Goal: Find specific page/section: Find specific page/section

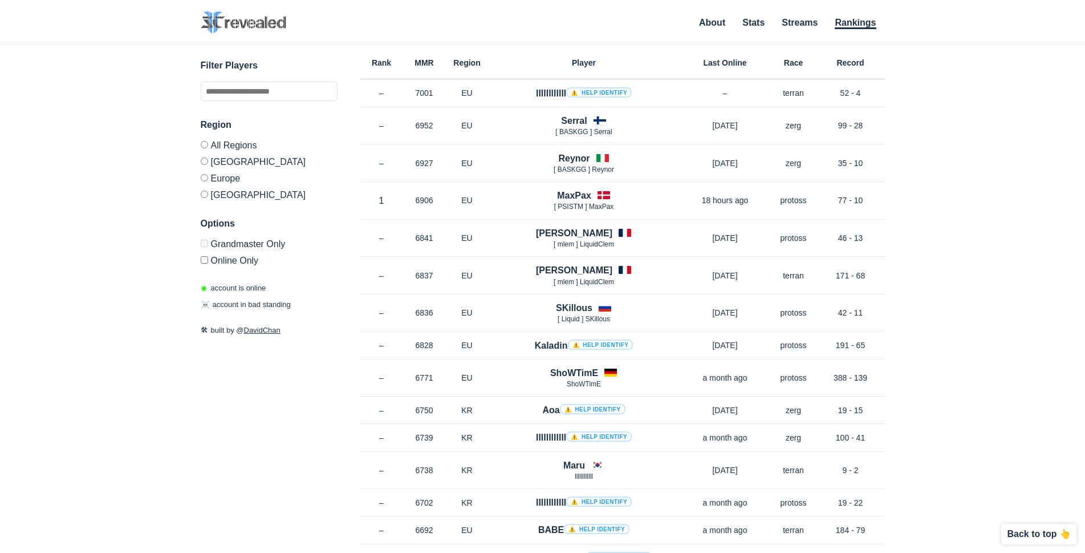
click at [227, 177] on label "Europe" at bounding box center [269, 177] width 137 height 17
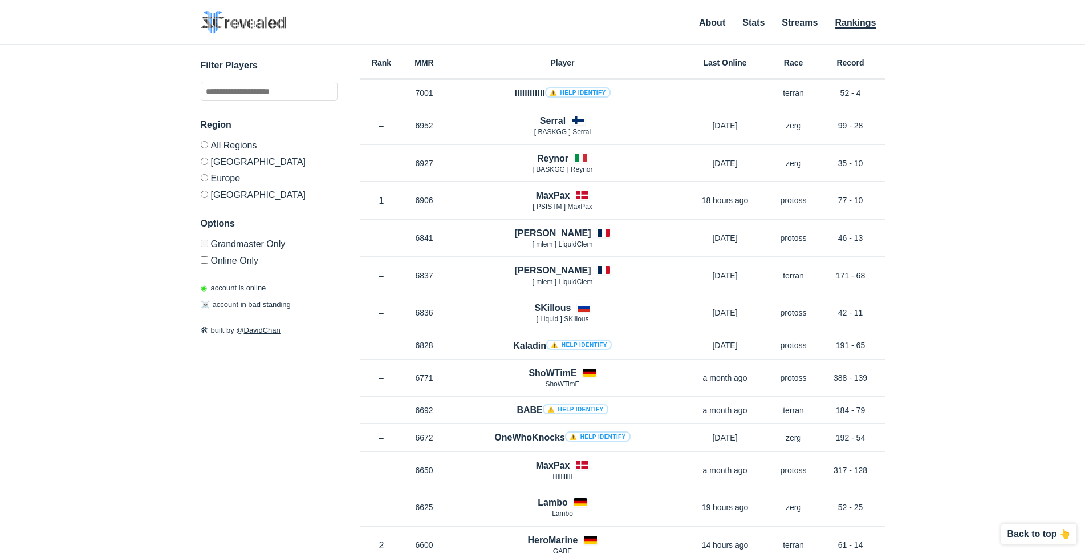
click at [236, 165] on label "[GEOGRAPHIC_DATA]" at bounding box center [269, 161] width 137 height 17
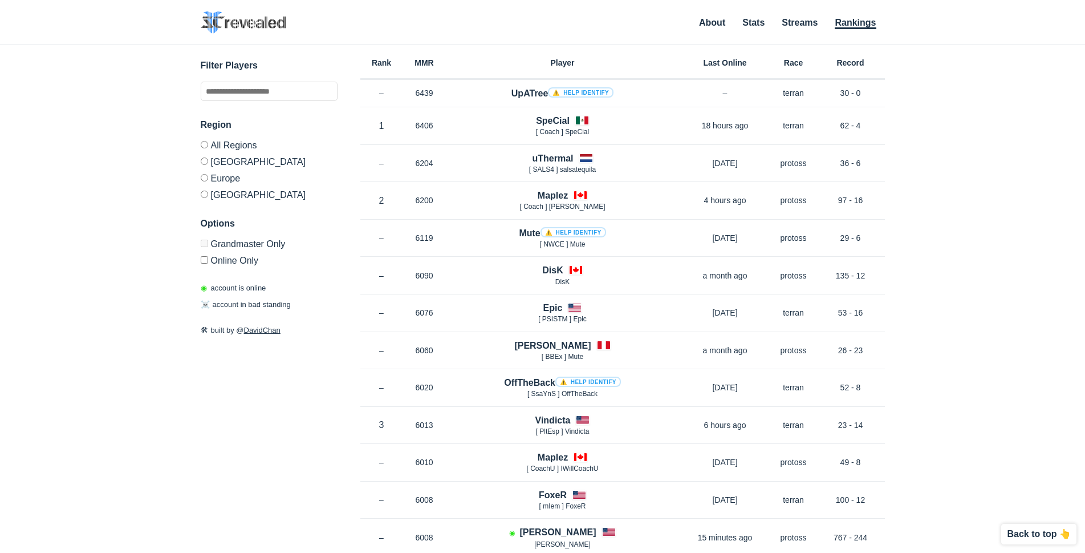
click at [223, 194] on label "[GEOGRAPHIC_DATA]" at bounding box center [269, 193] width 137 height 14
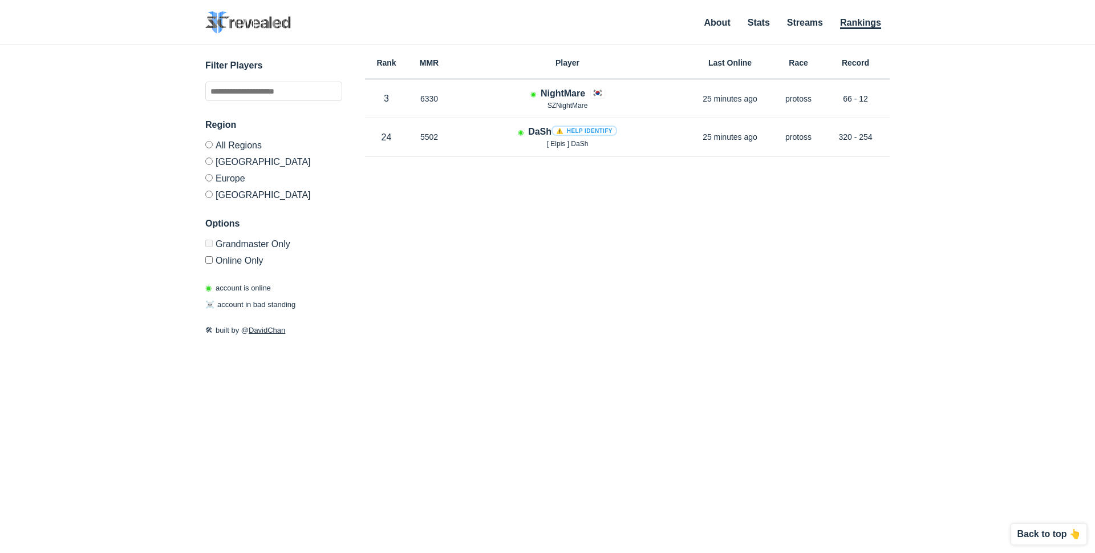
click at [217, 145] on label "All Regions" at bounding box center [273, 147] width 137 height 12
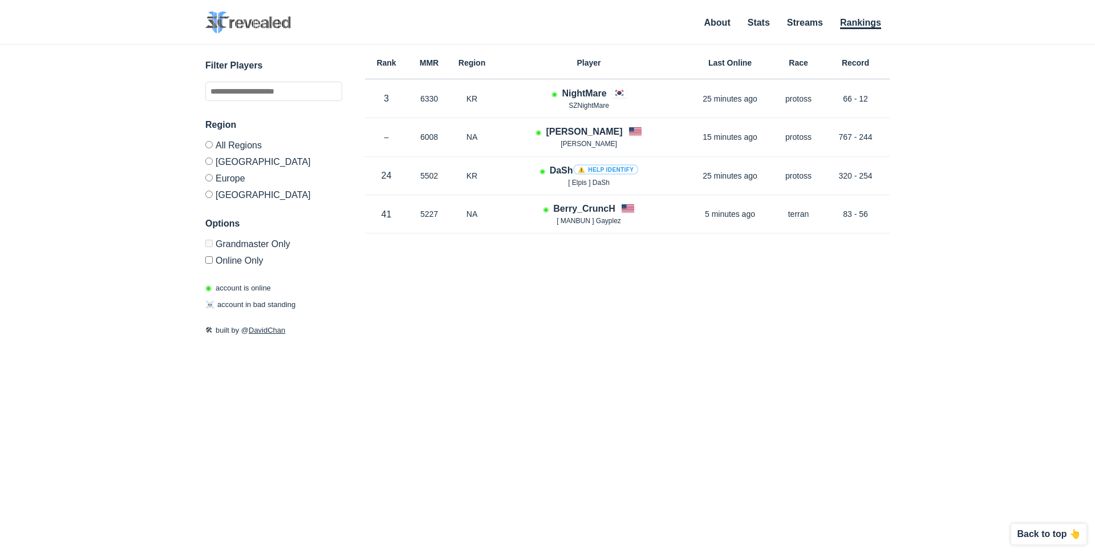
click at [215, 245] on label "Grandmaster Only" at bounding box center [273, 245] width 137 height 12
click at [224, 259] on label "Online Only" at bounding box center [273, 258] width 137 height 14
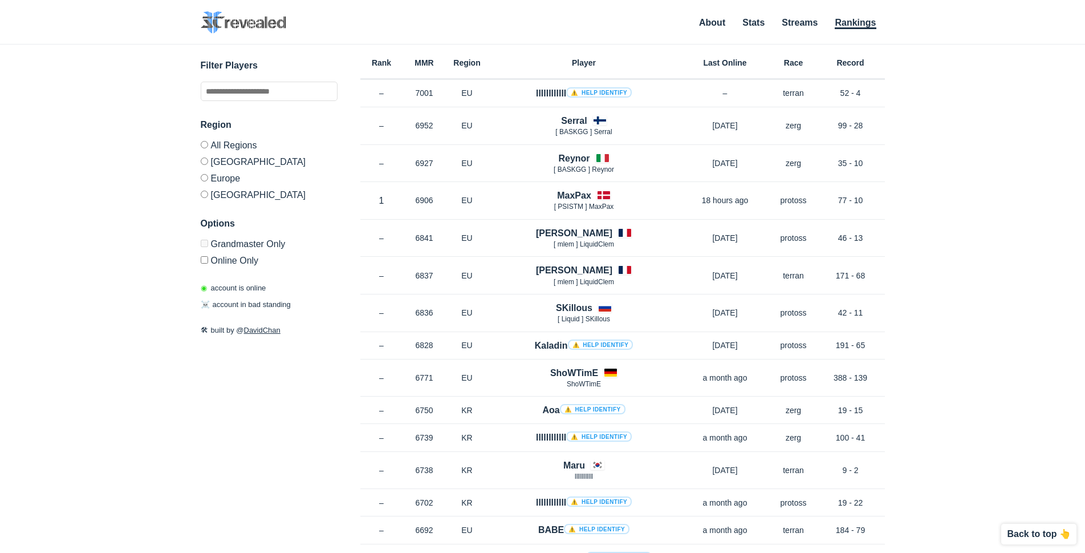
click at [245, 243] on label "Grandmaster Only" at bounding box center [269, 245] width 137 height 12
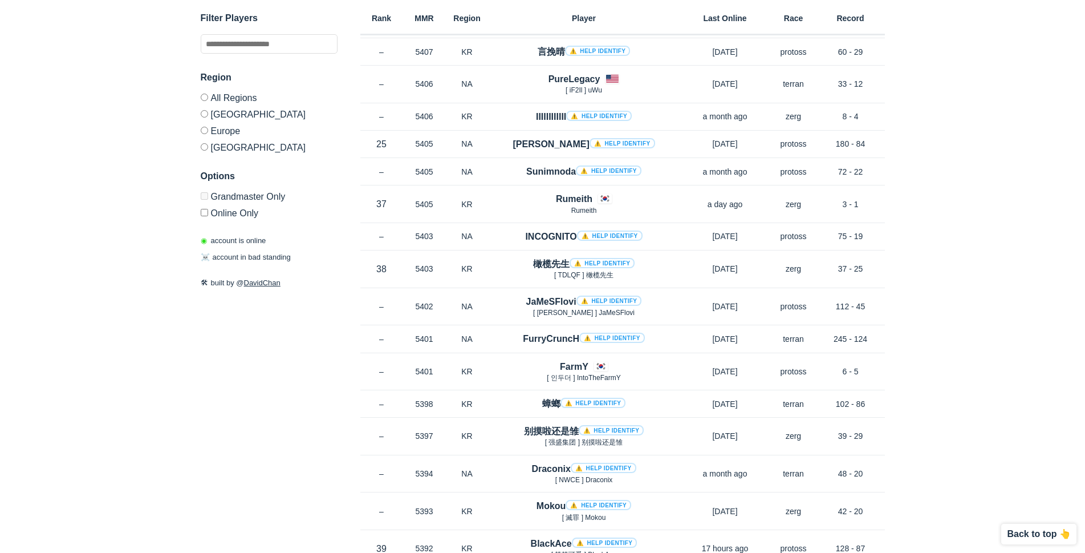
scroll to position [19457, 0]
